Goal: Book appointment/travel/reservation

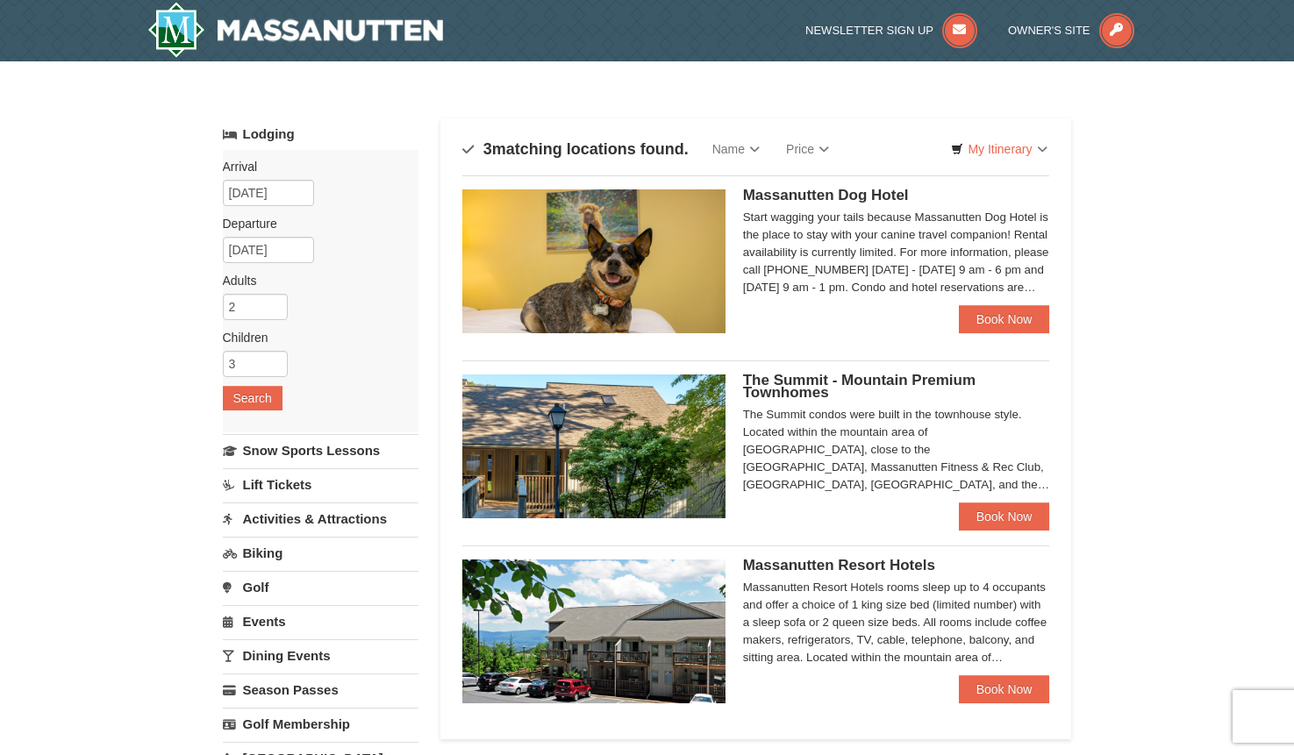
click at [775, 562] on span "Massanutten Resort Hotels" at bounding box center [839, 565] width 192 height 17
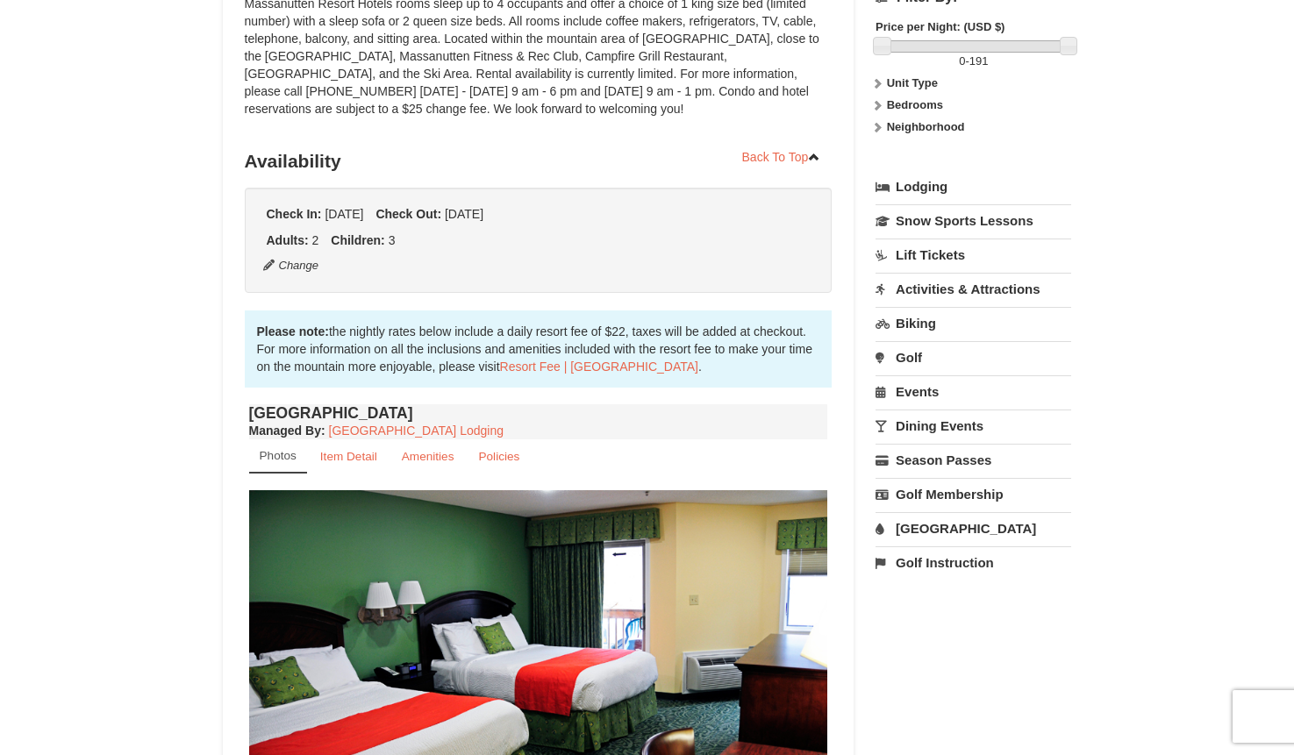
scroll to position [175, 0]
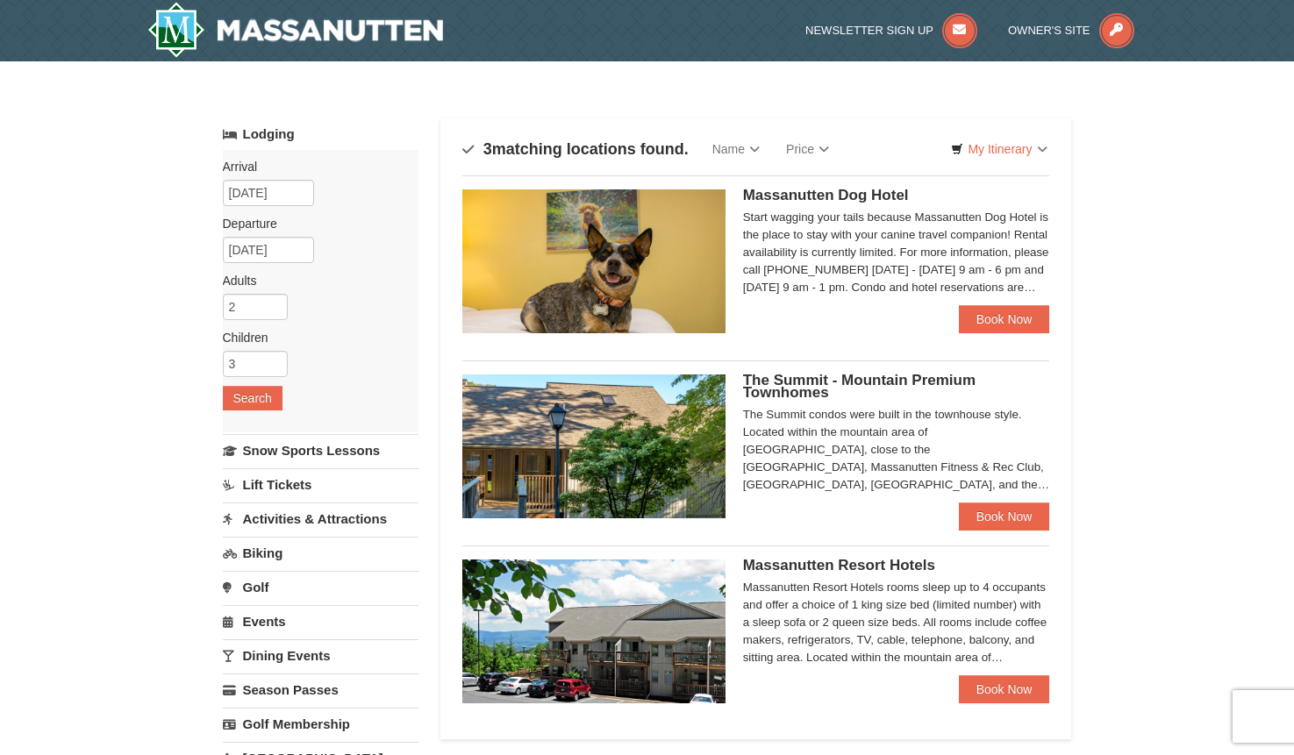
click at [777, 389] on span "The Summit - Mountain Premium Townhomes" at bounding box center [859, 386] width 232 height 29
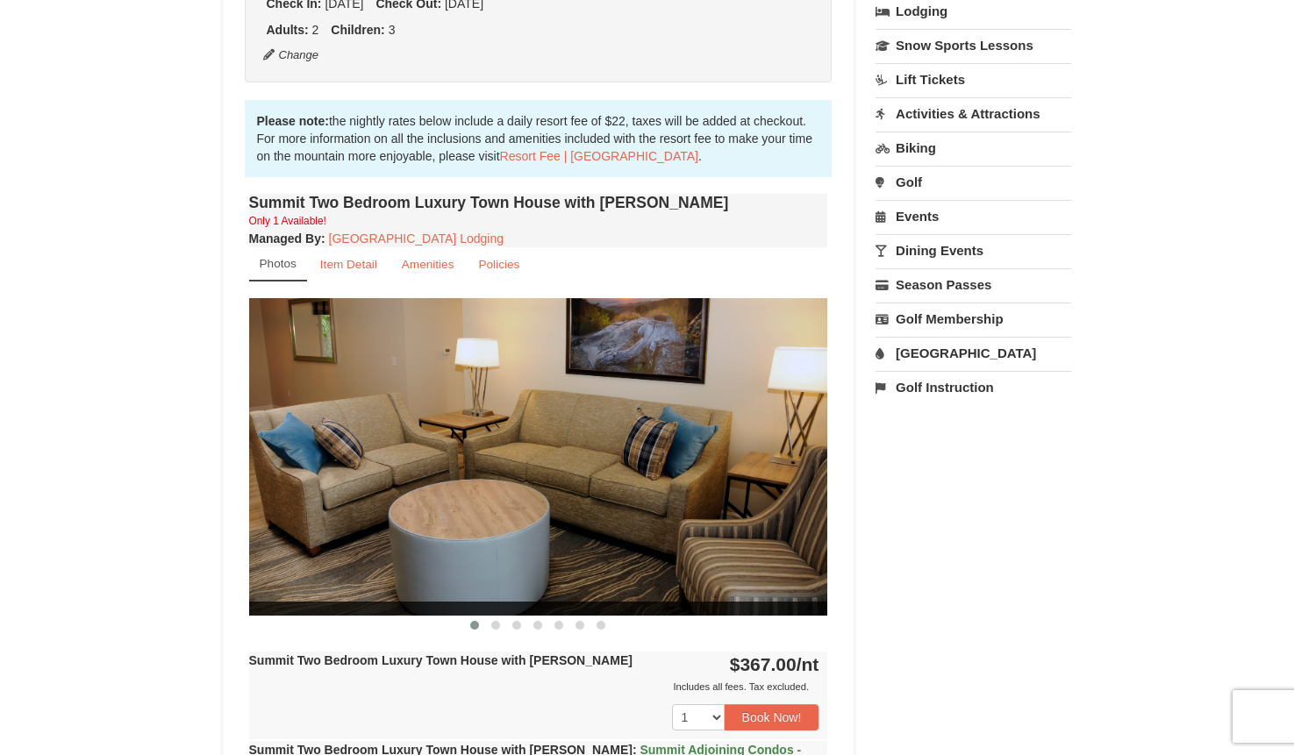
scroll to position [526, 0]
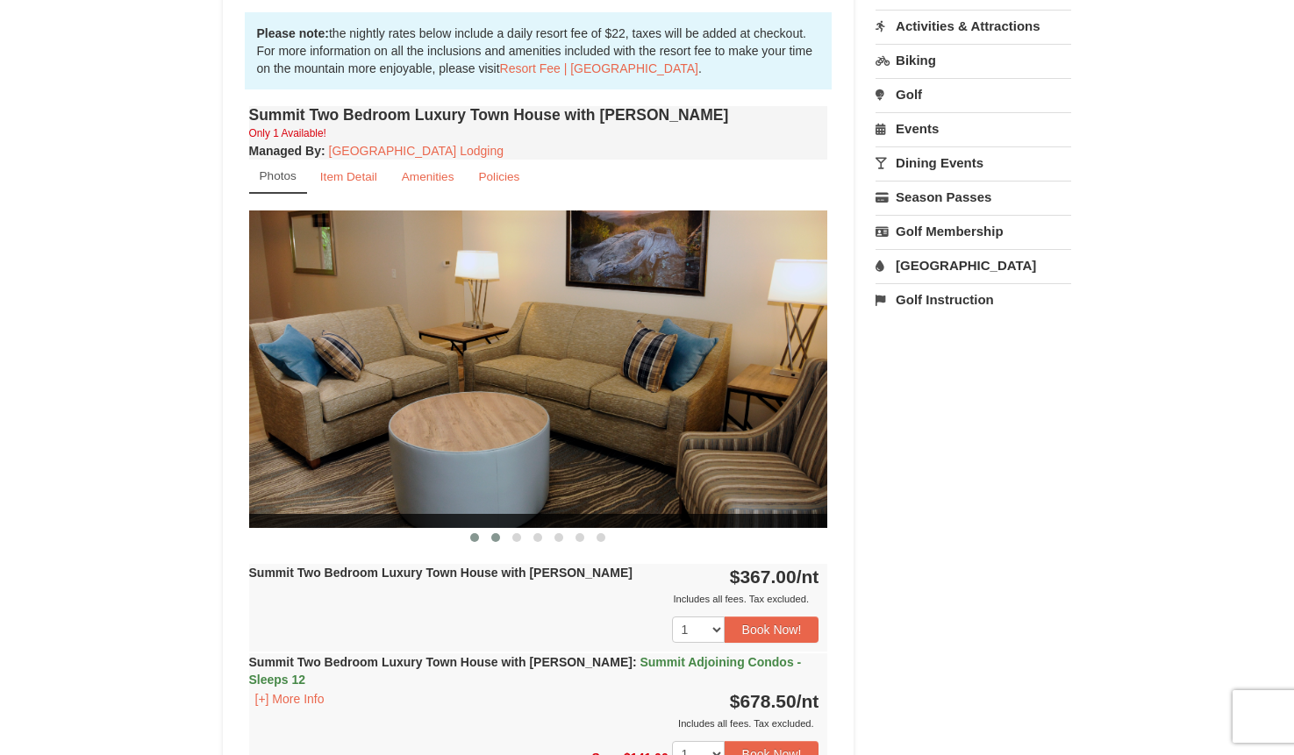
click at [497, 536] on span at bounding box center [495, 537] width 9 height 9
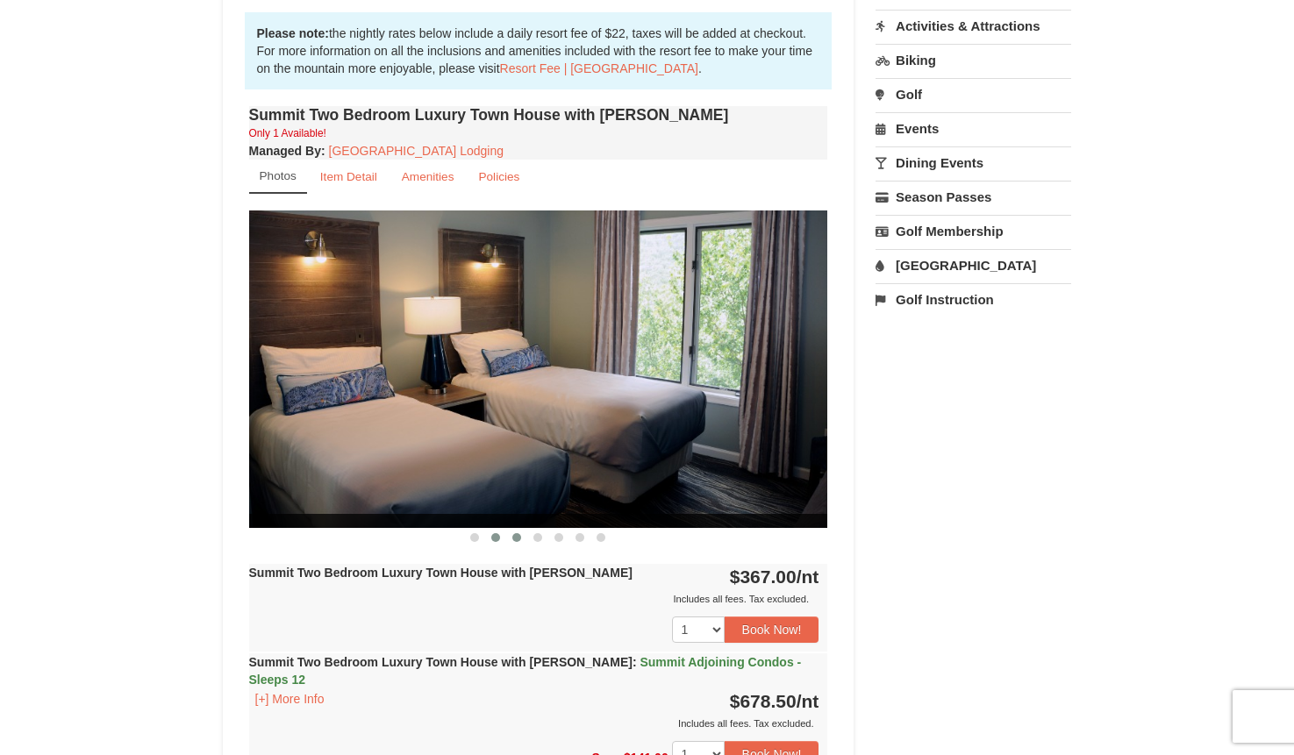
click at [513, 535] on span at bounding box center [516, 537] width 9 height 9
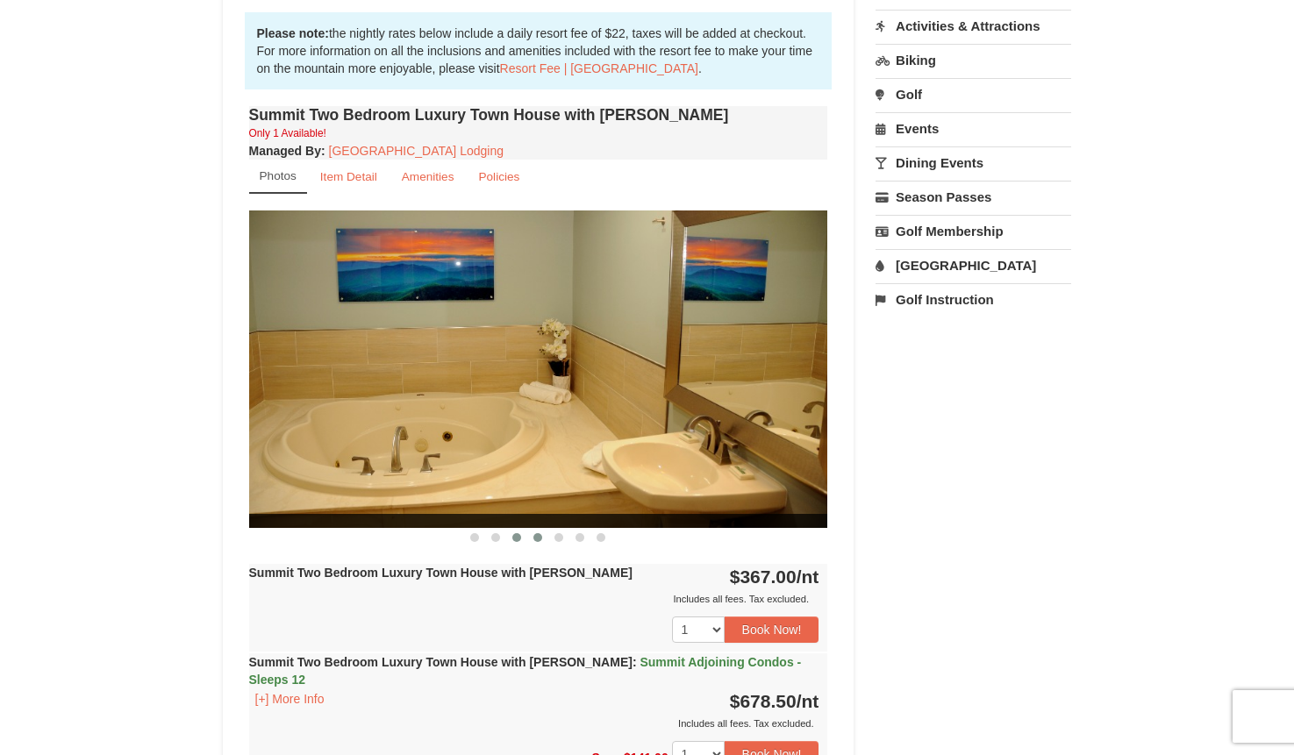
click at [536, 537] on span at bounding box center [537, 537] width 9 height 9
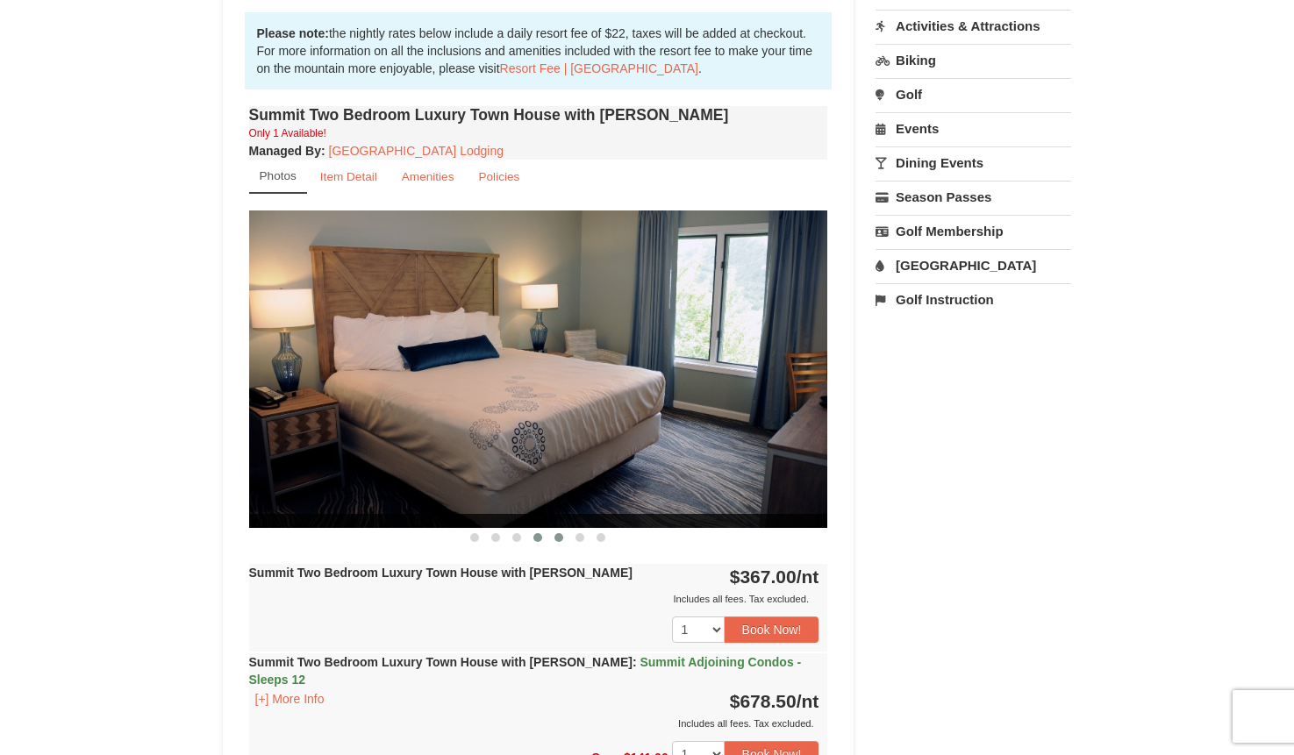
click at [558, 539] on span at bounding box center [558, 537] width 9 height 9
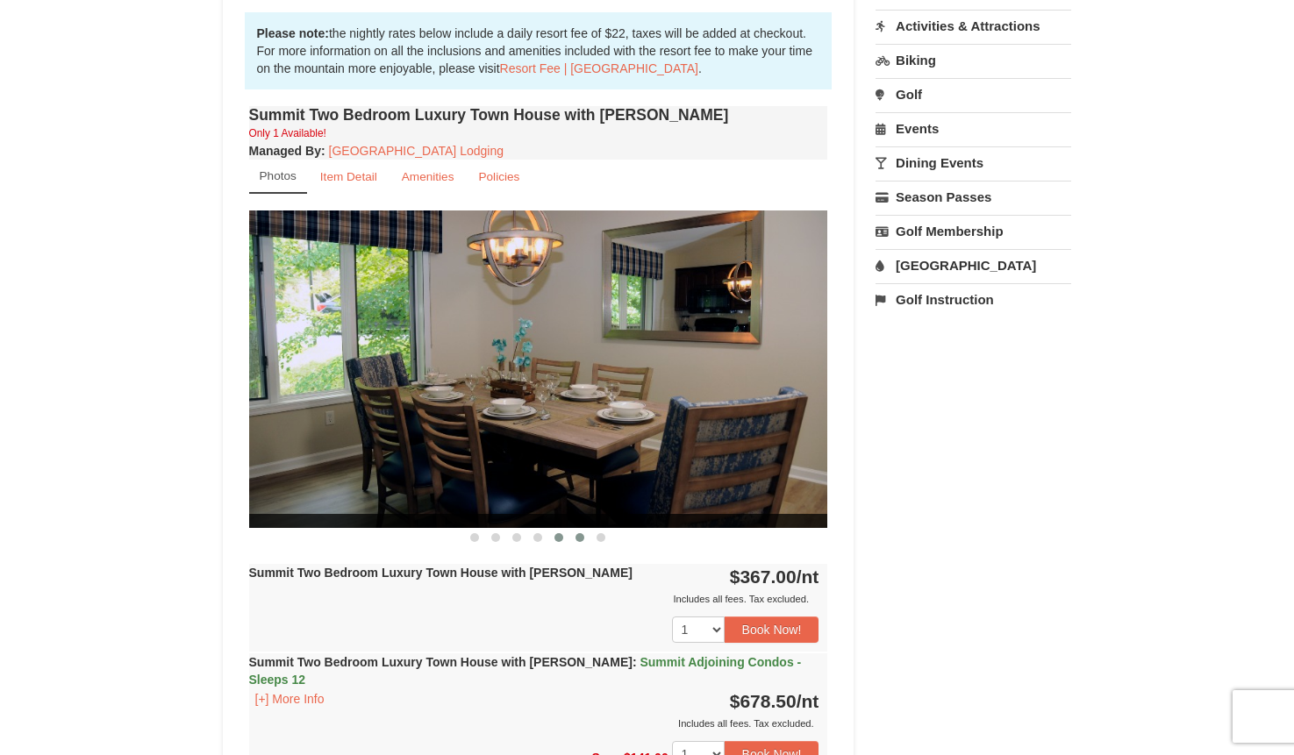
click at [575, 538] on span at bounding box center [579, 537] width 9 height 9
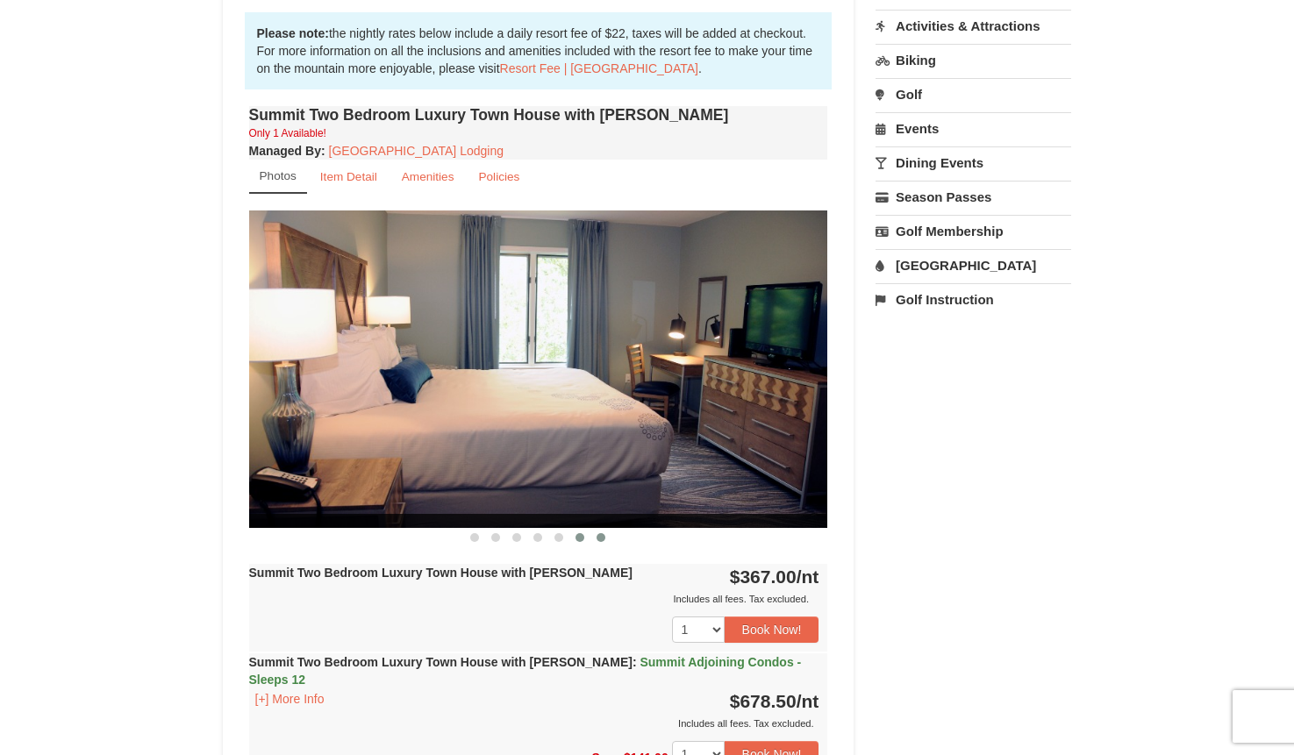
click at [597, 536] on span at bounding box center [601, 537] width 9 height 9
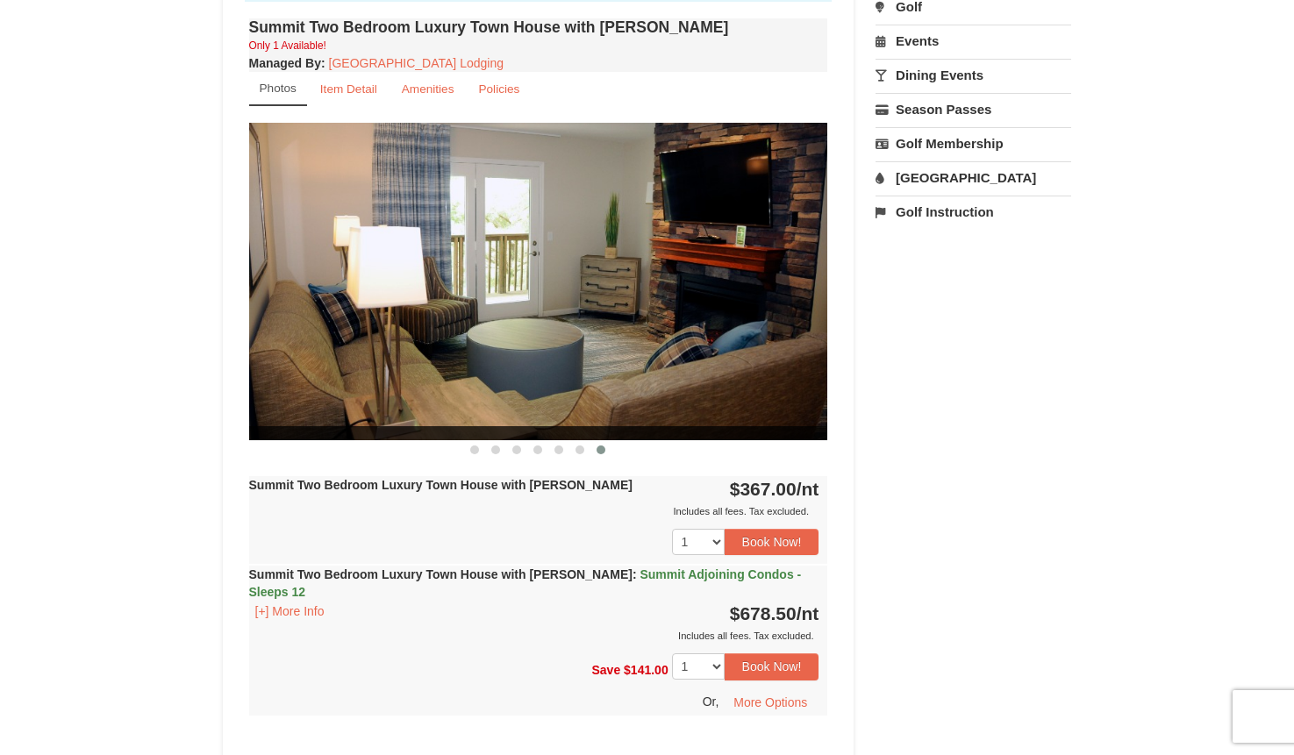
scroll to position [701, 0]
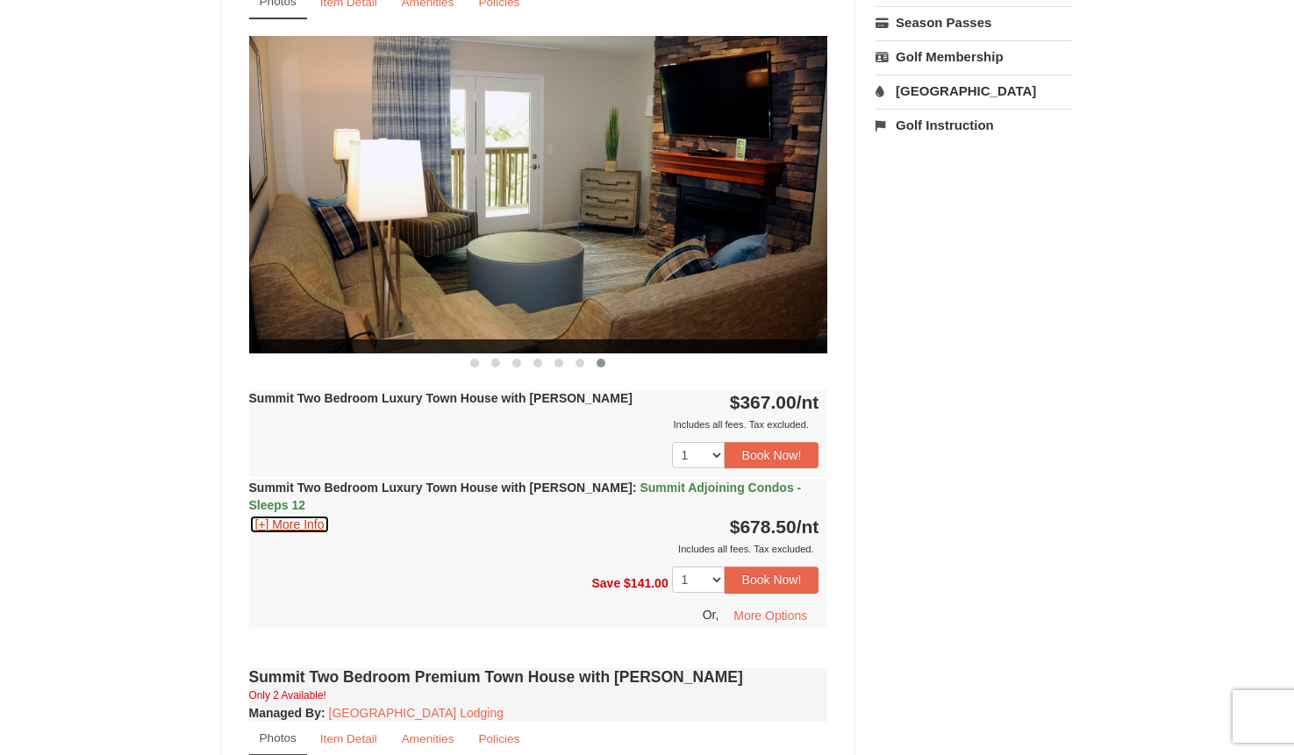
click at [268, 515] on button "[+] More Info" at bounding box center [290, 524] width 82 height 19
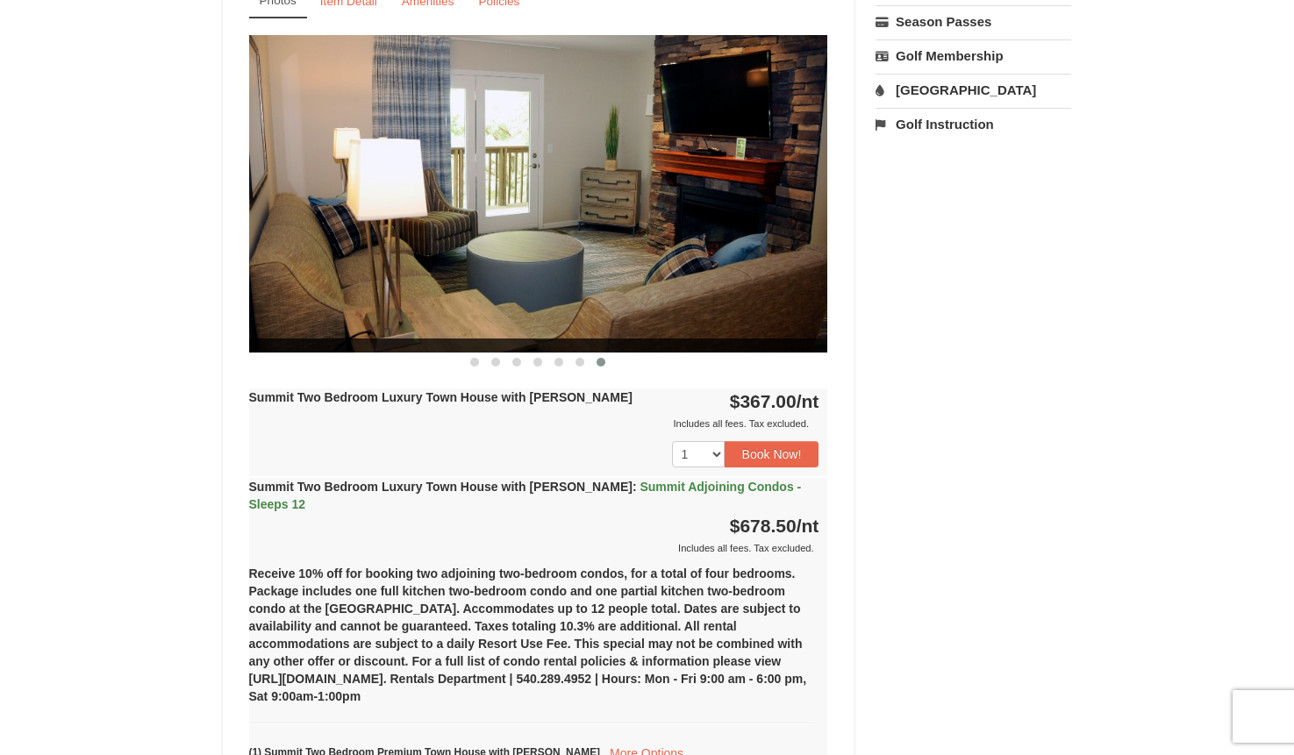
scroll to position [526, 0]
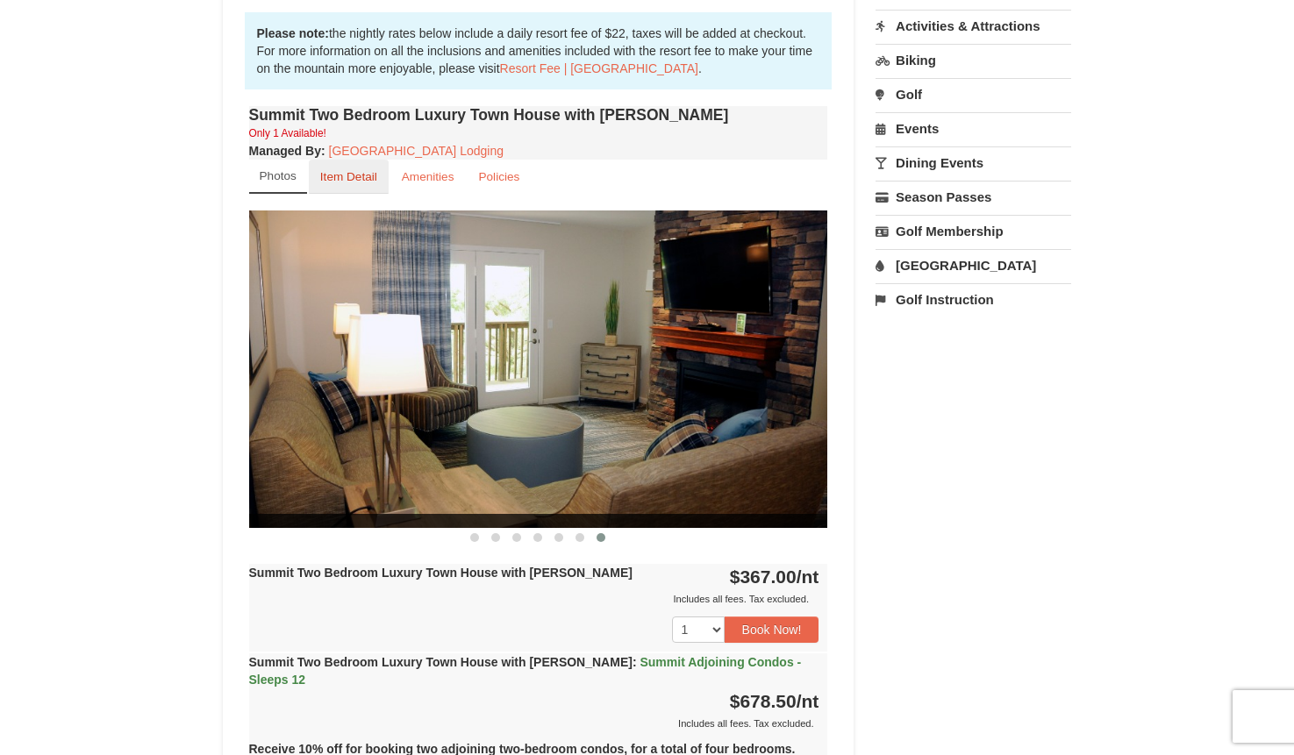
click at [350, 173] on small "Item Detail" at bounding box center [348, 176] width 57 height 13
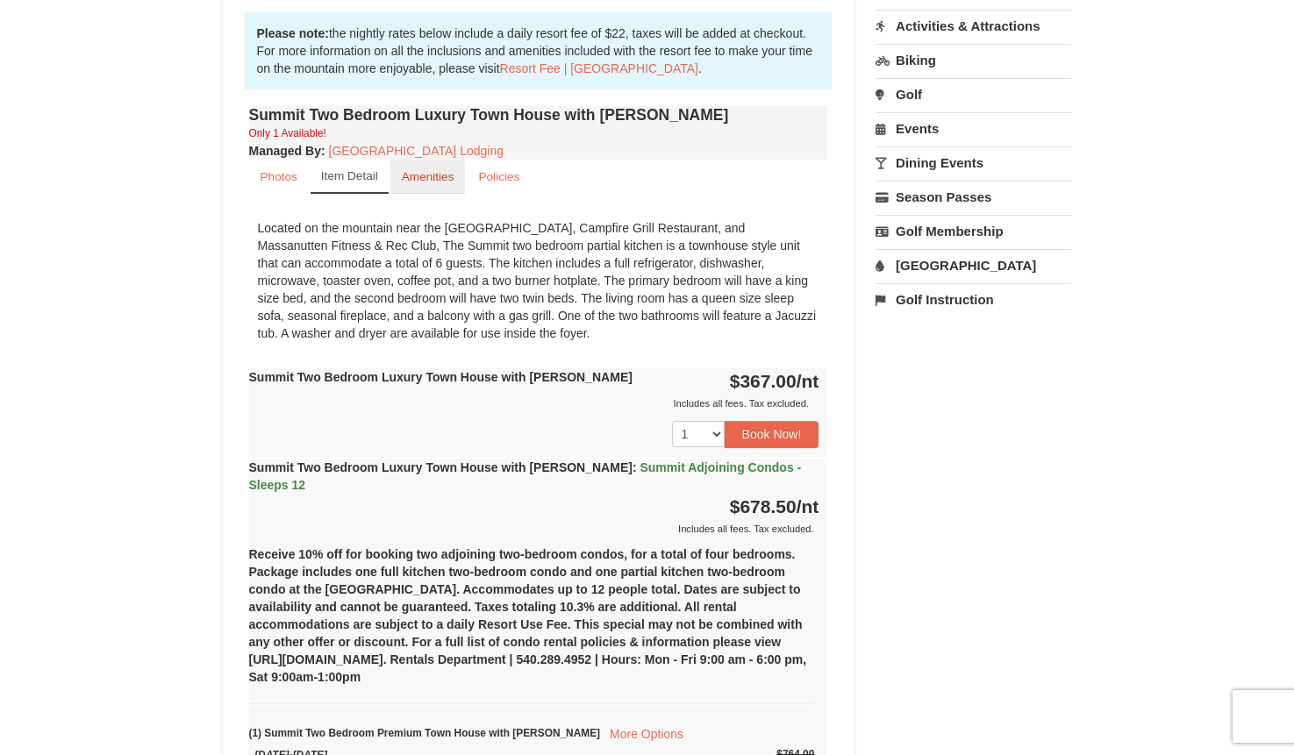
click at [430, 176] on small "Amenities" at bounding box center [428, 176] width 53 height 13
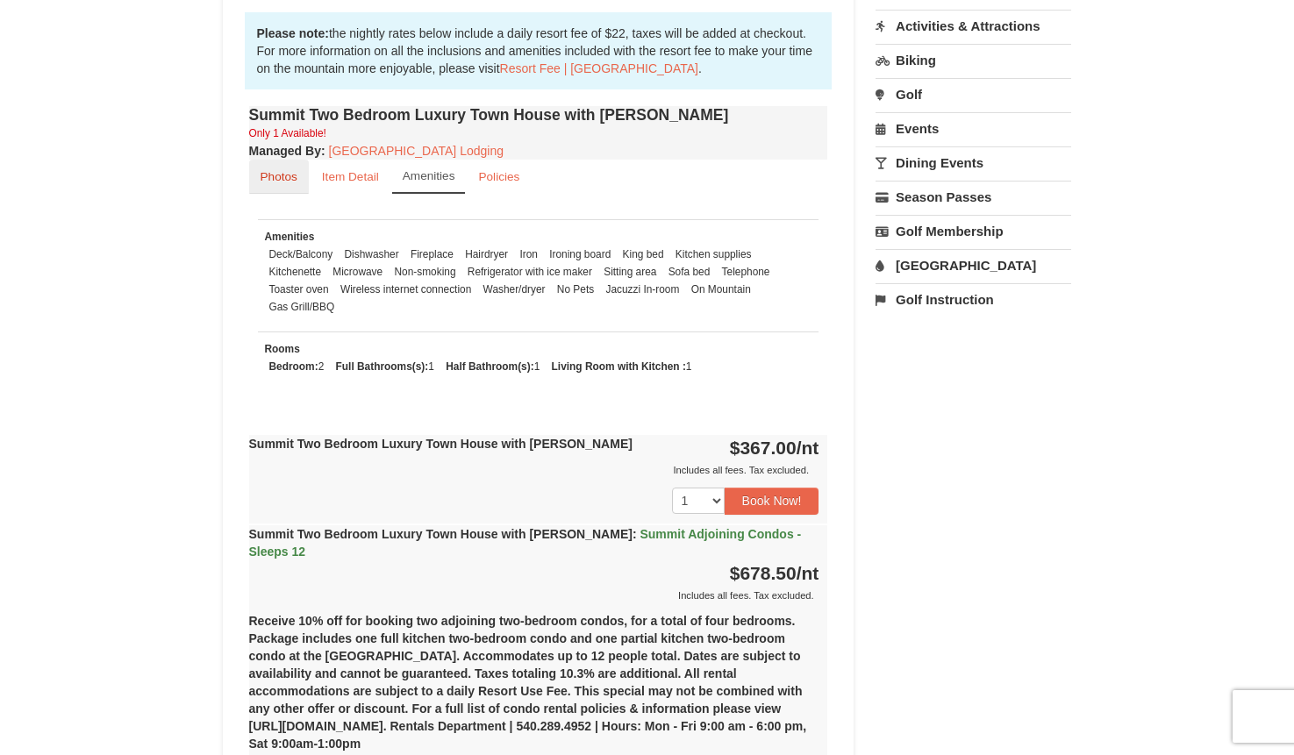
click at [282, 180] on small "Photos" at bounding box center [279, 176] width 37 height 13
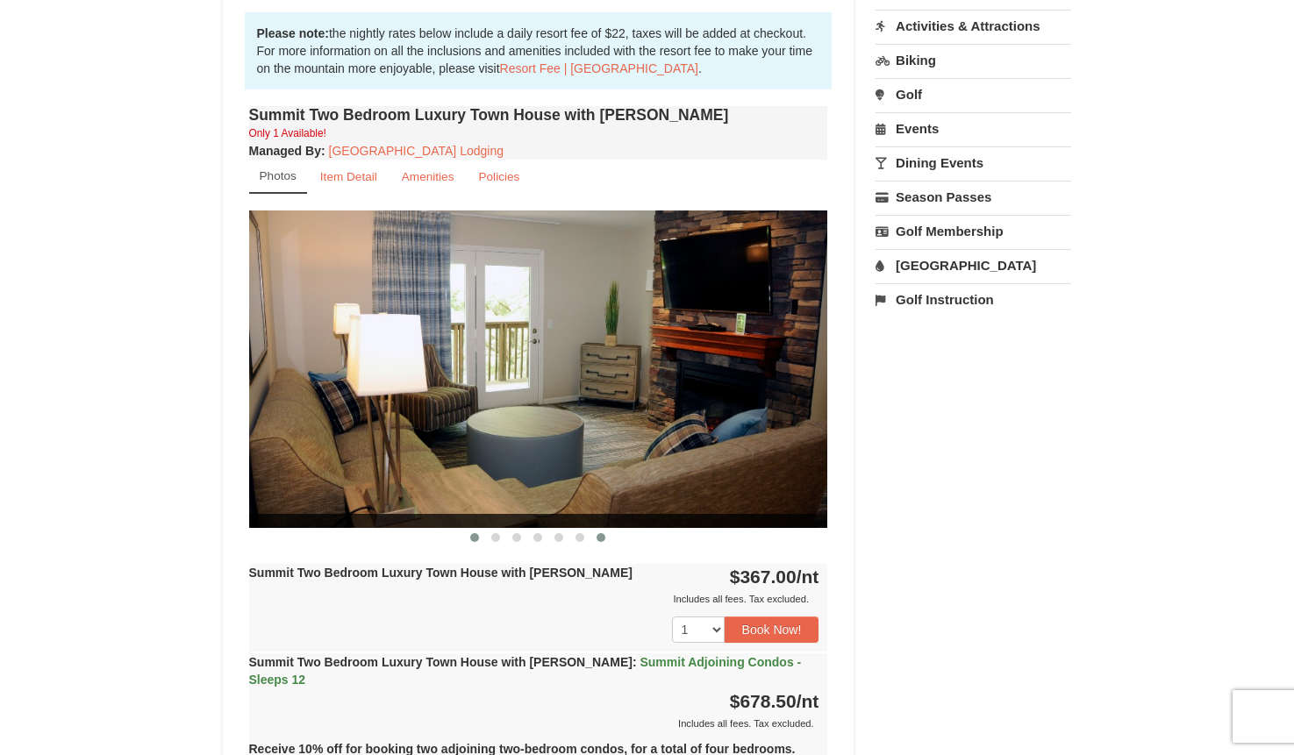
click at [471, 538] on span at bounding box center [474, 537] width 9 height 9
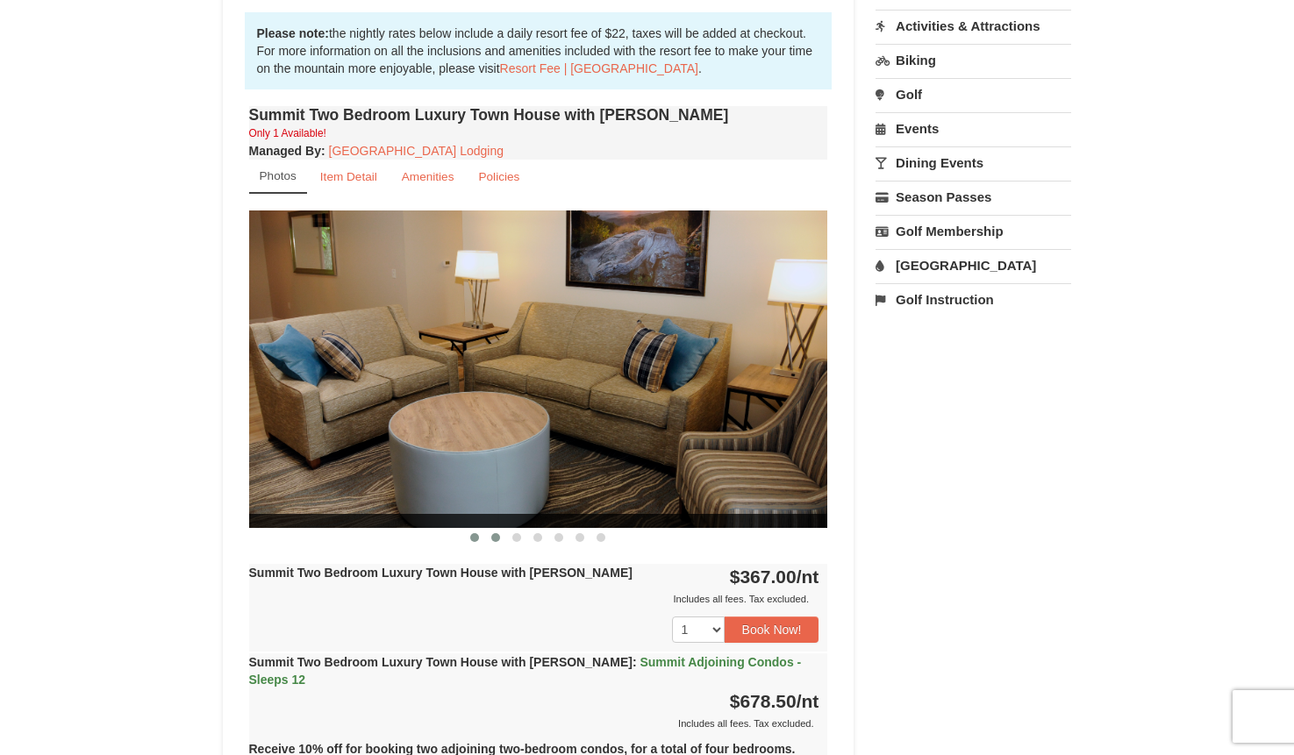
click at [495, 533] on span at bounding box center [495, 537] width 9 height 9
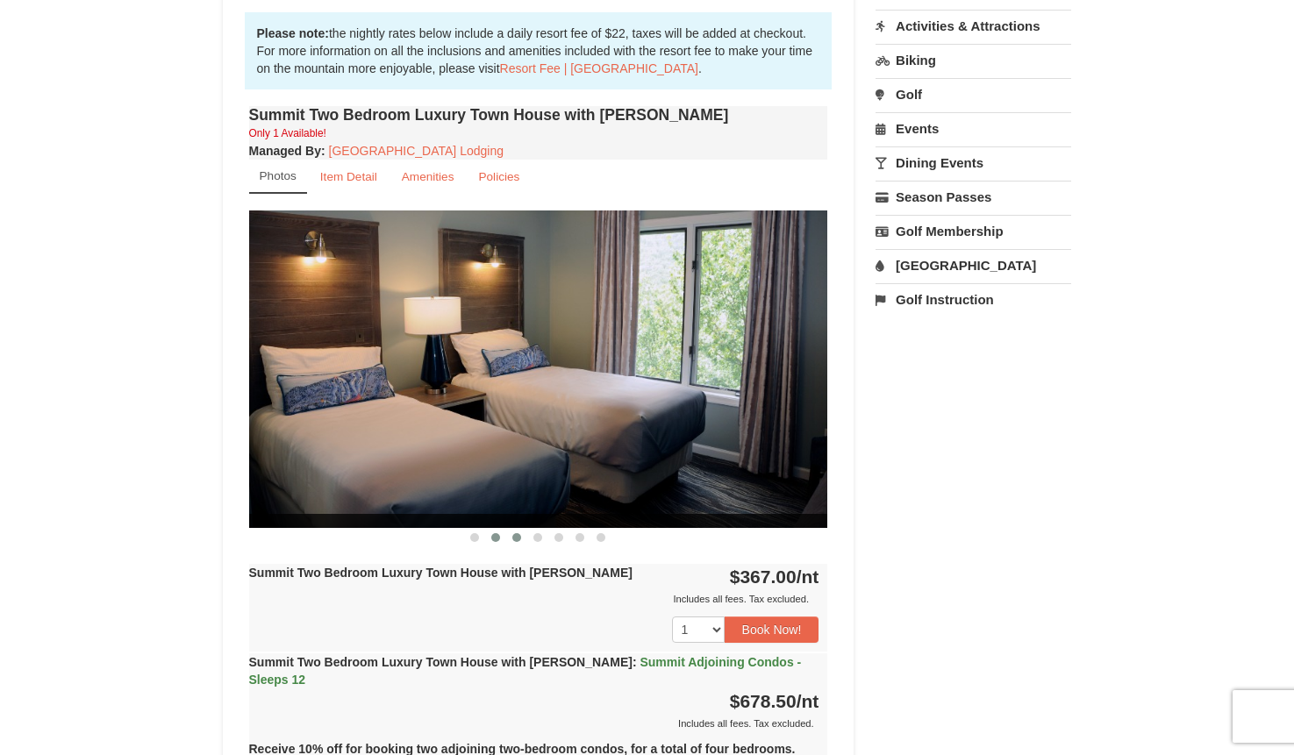
click at [517, 536] on span at bounding box center [516, 537] width 9 height 9
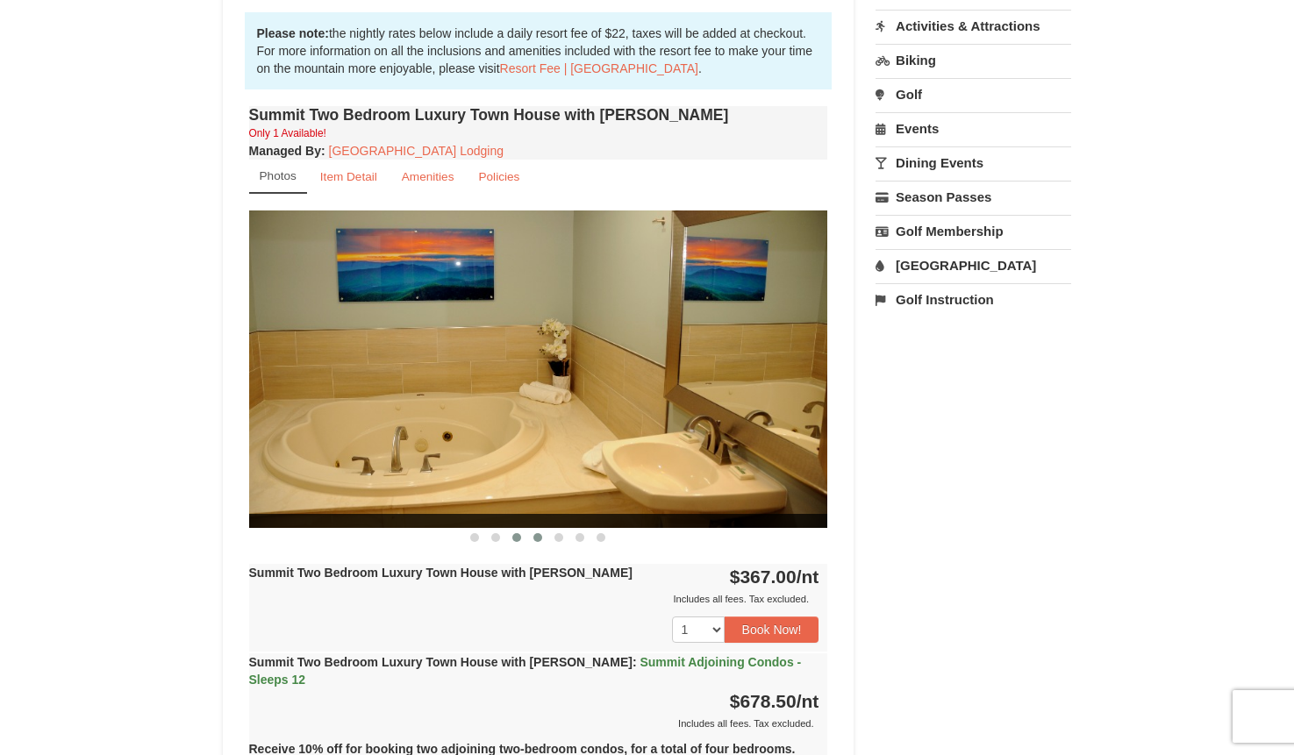
click at [534, 538] on span at bounding box center [537, 537] width 9 height 9
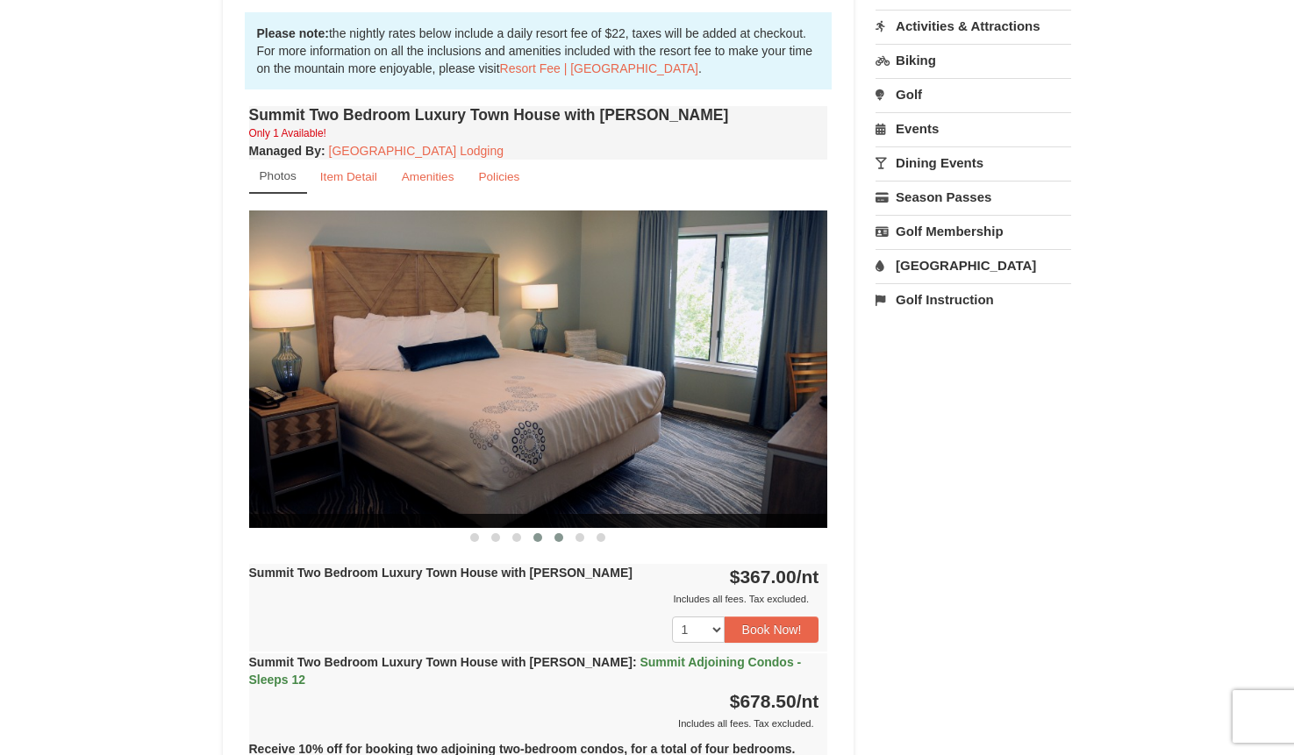
click at [558, 539] on span at bounding box center [558, 537] width 9 height 9
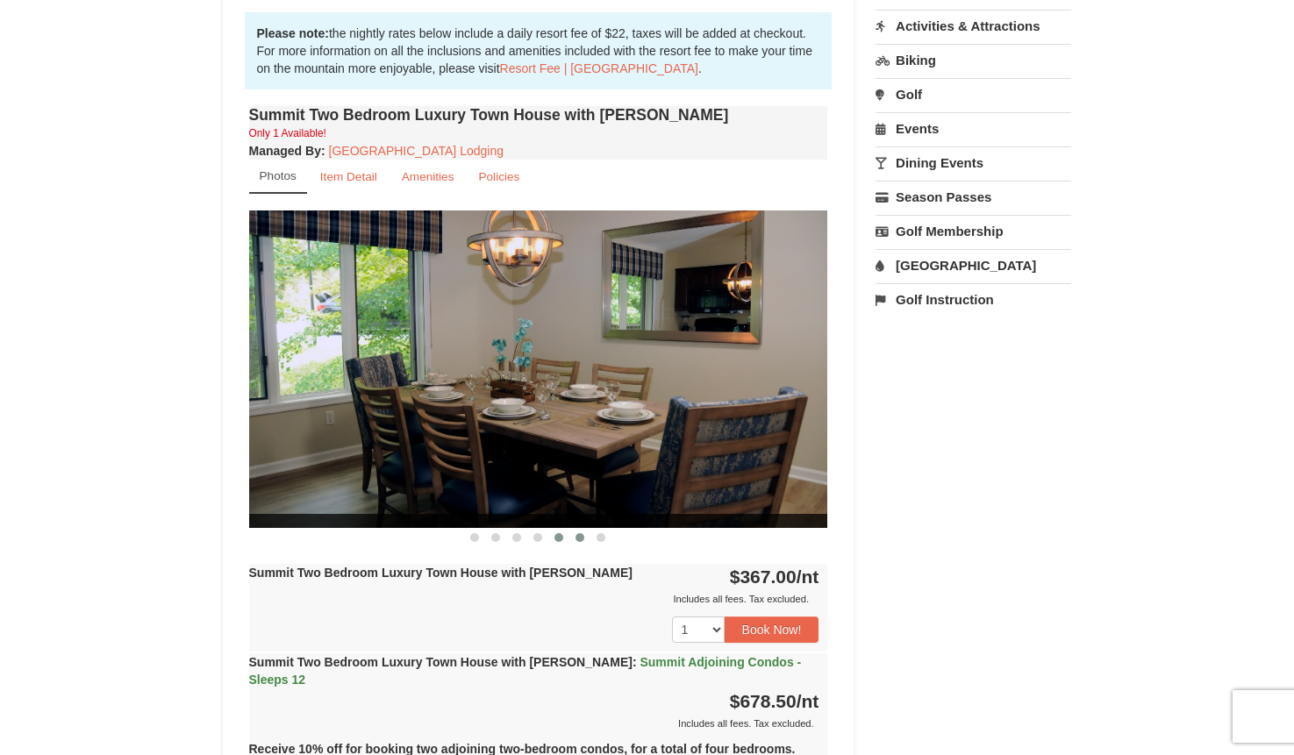
click at [576, 539] on span at bounding box center [579, 537] width 9 height 9
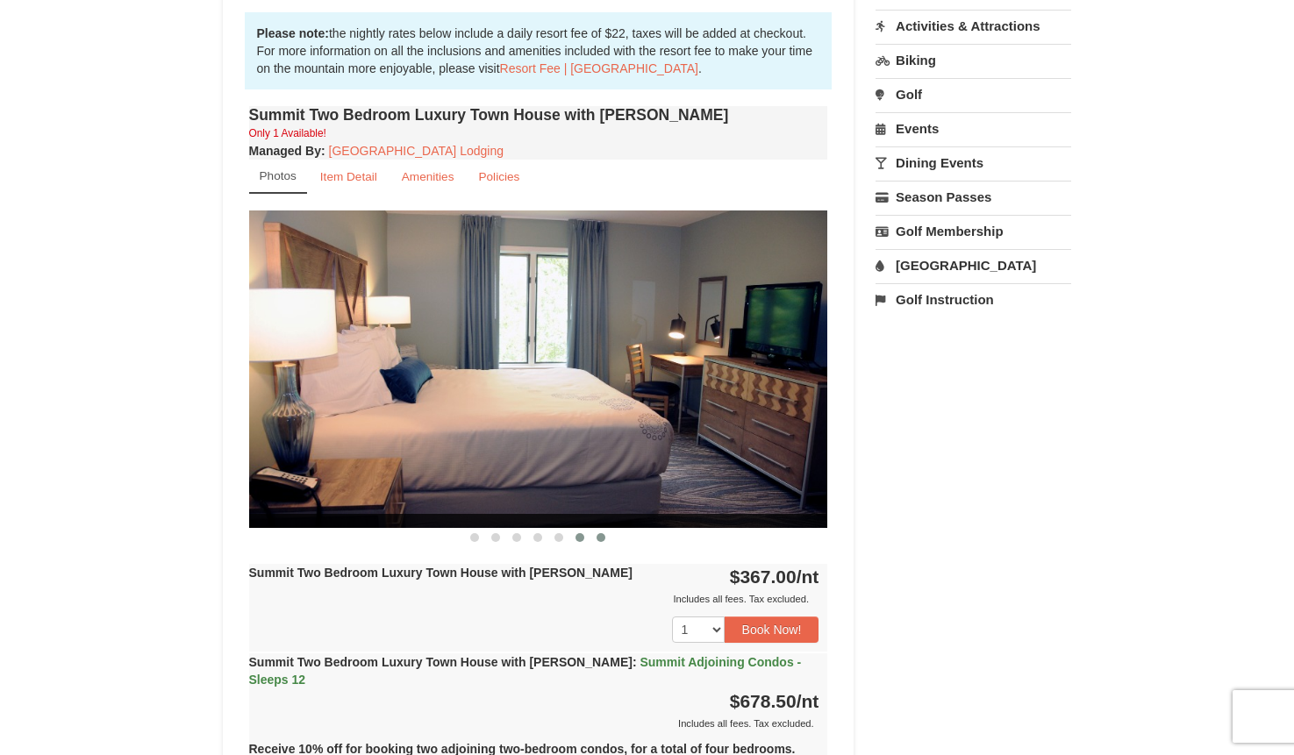
click at [597, 537] on span at bounding box center [601, 537] width 9 height 9
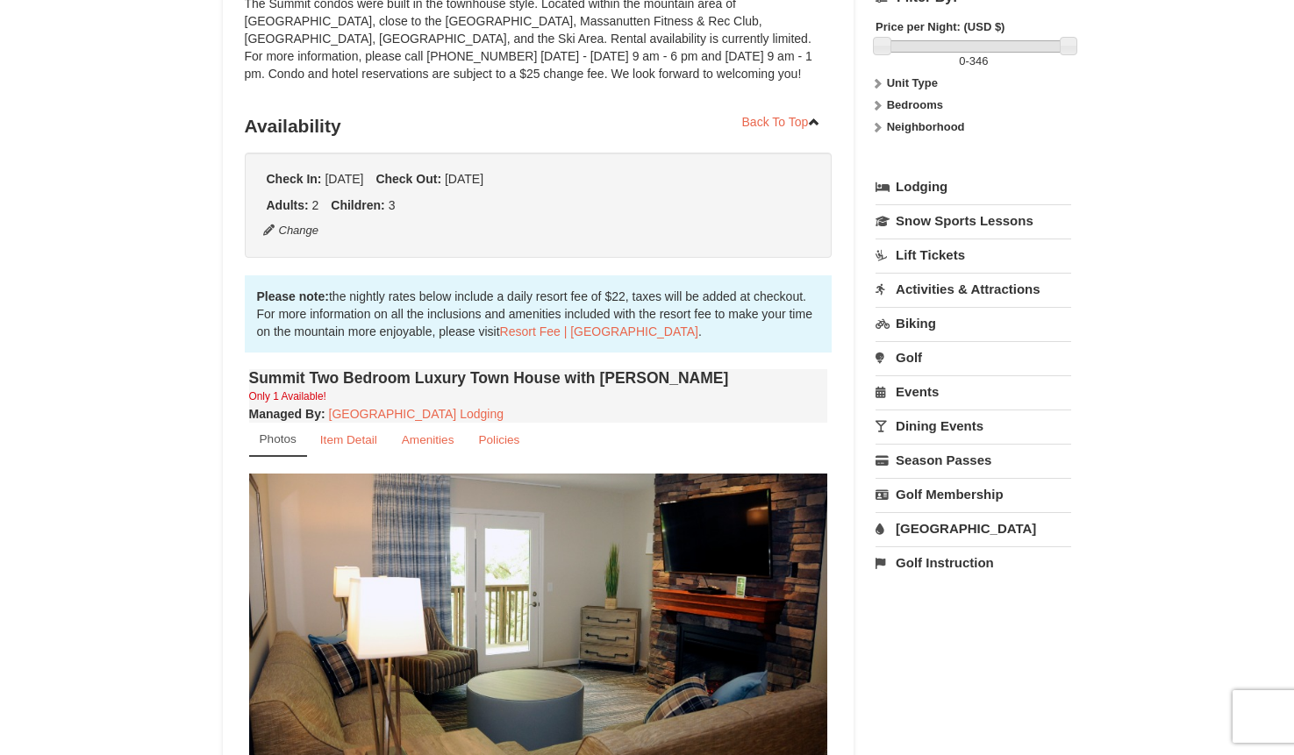
scroll to position [0, 0]
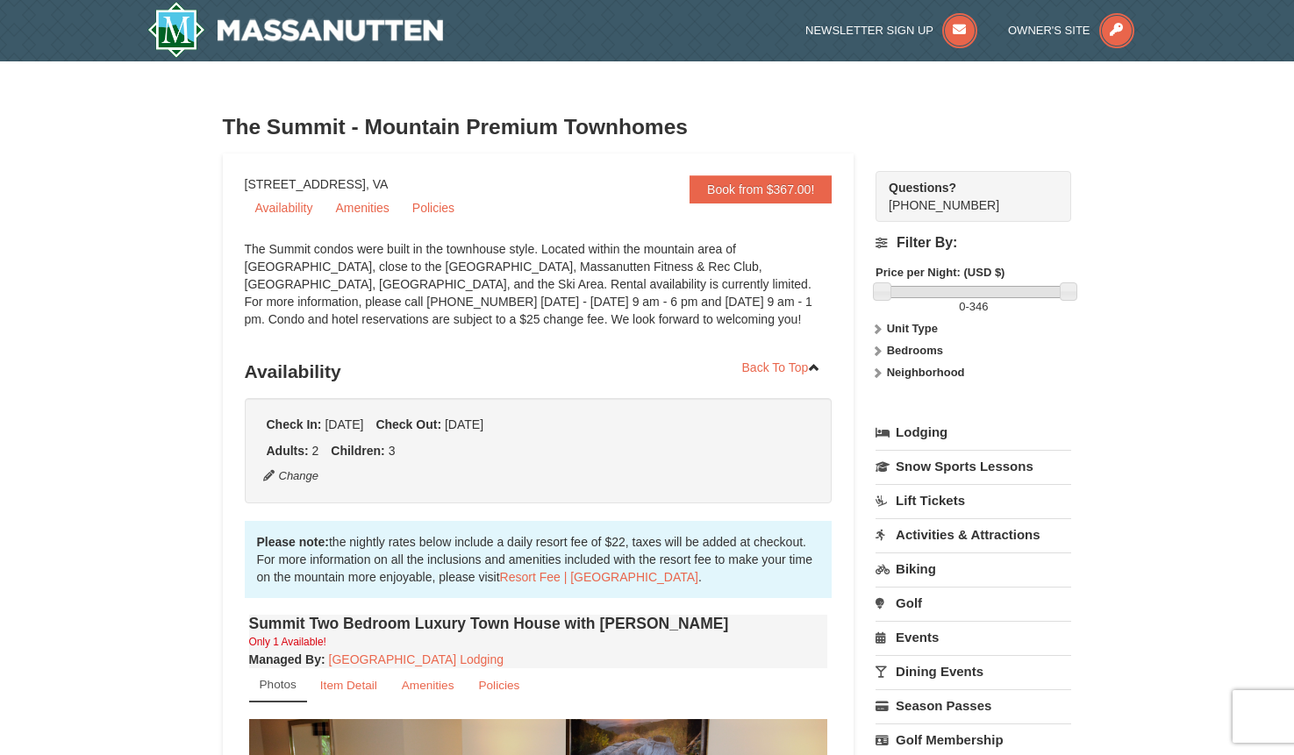
scroll to position [175, 0]
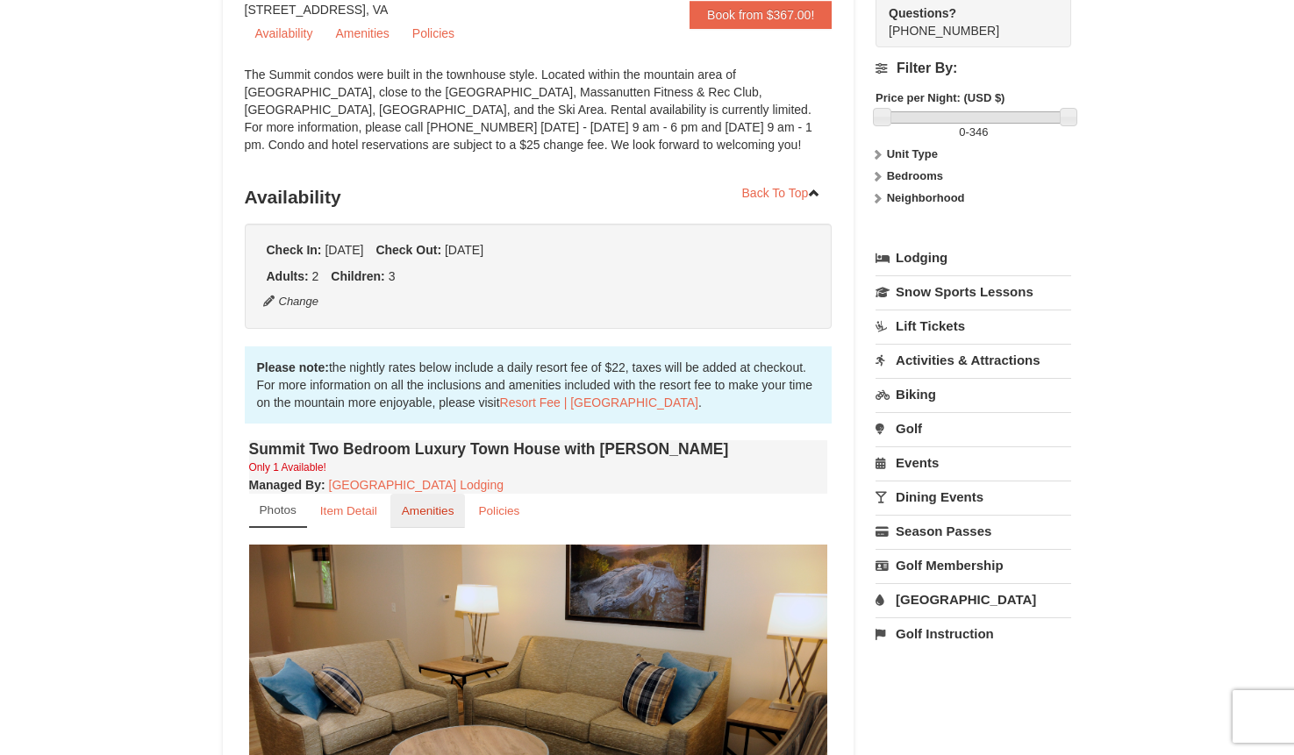
click at [407, 508] on small "Amenities" at bounding box center [428, 510] width 53 height 13
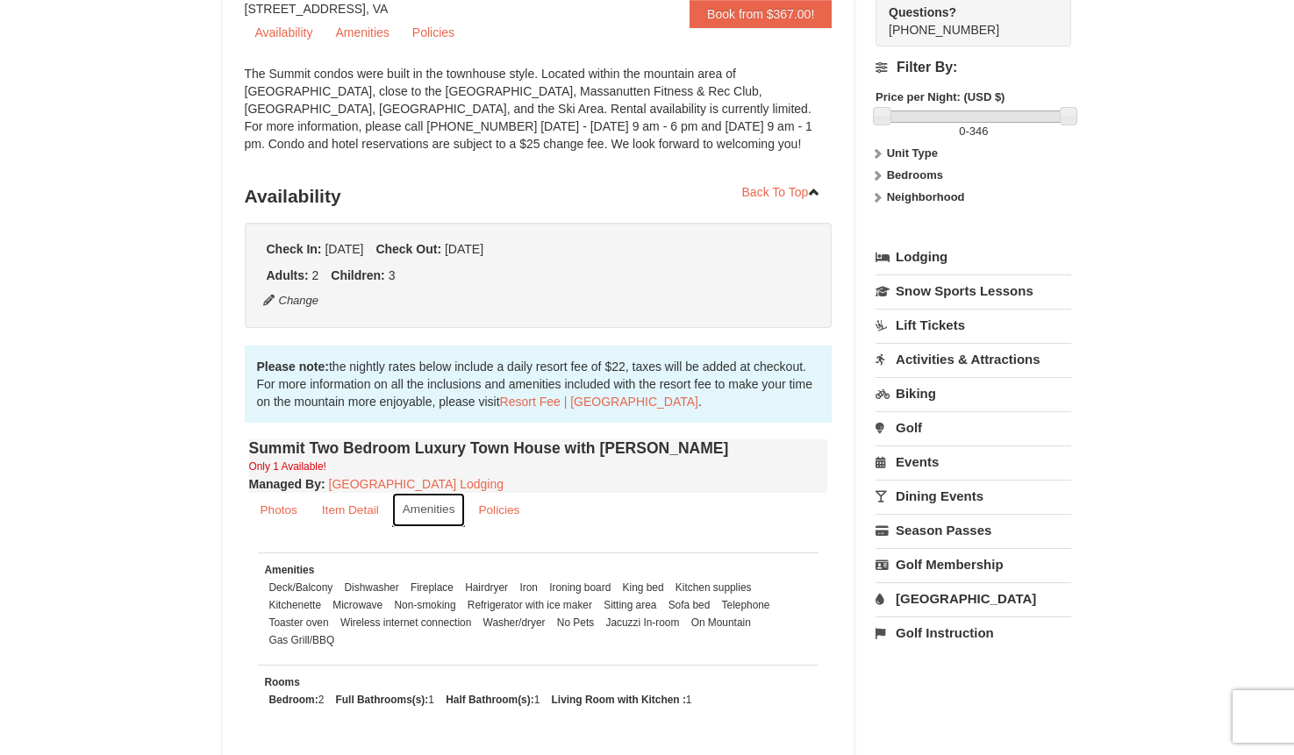
scroll to position [0, 0]
